Goal: Communication & Community: Answer question/provide support

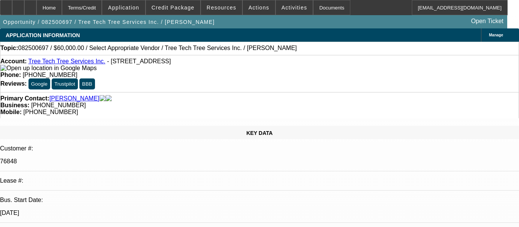
select select "0"
select select "2"
select select "0.1"
select select "1"
select select "2"
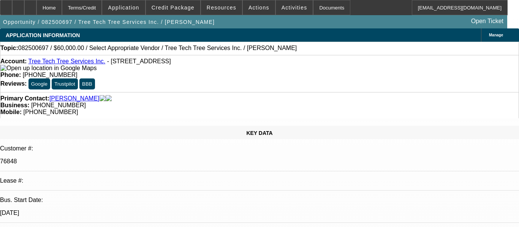
select select "4"
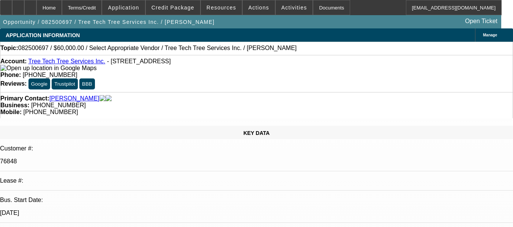
radio input "true"
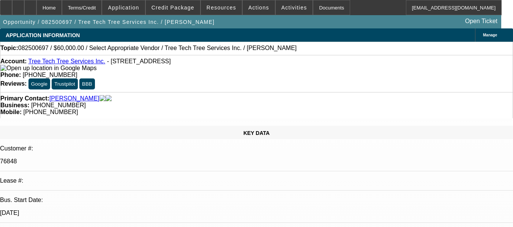
type textarea "7X CUSTOMER, EXCELLENT PAY HISTORY, A COUPLD OF NSFS RECENTLY, HOWEVER ACHS SEE…"
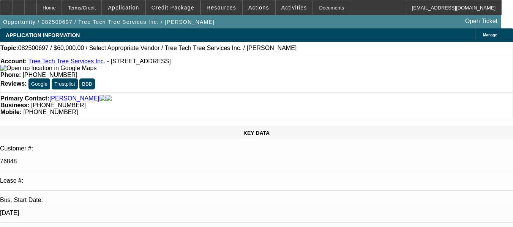
radio input "false"
radio input "true"
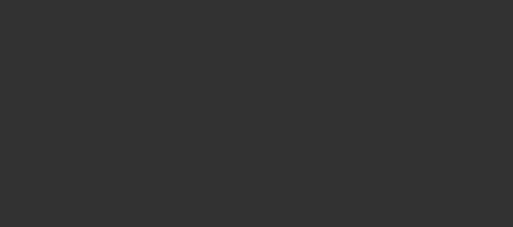
scroll to position [0, 0]
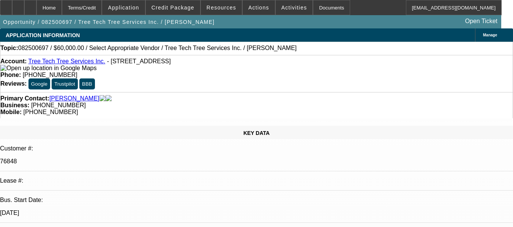
select select "0"
select select "2"
select select "0.1"
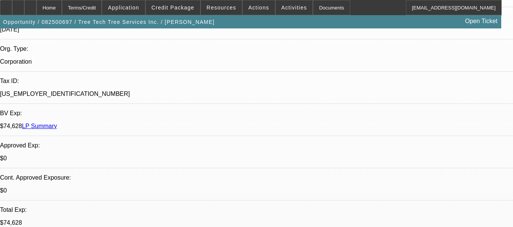
select select "1"
select select "2"
select select "4"
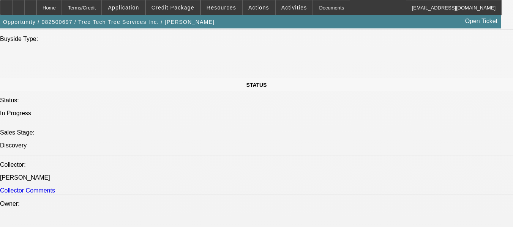
scroll to position [835, 0]
